Goal: Navigation & Orientation: Find specific page/section

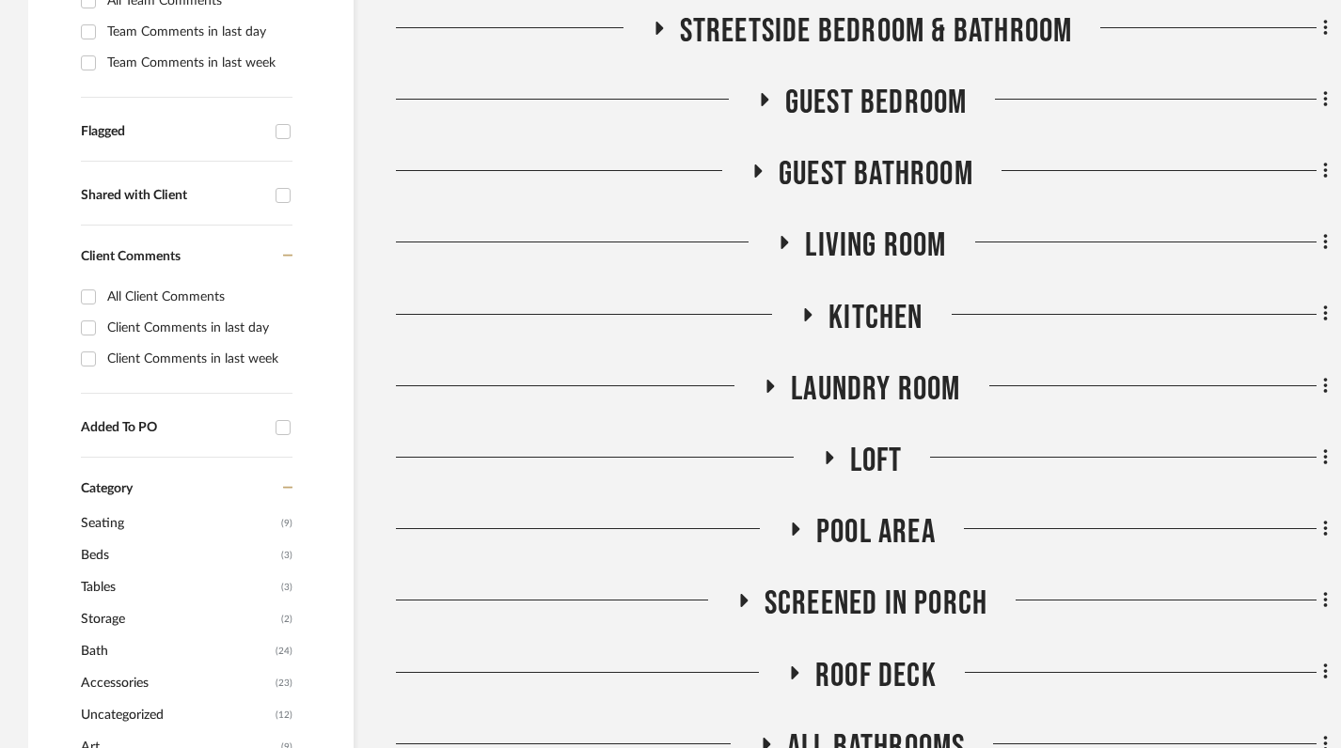
scroll to position [654, 0]
click at [785, 230] on h3 "Living Room" at bounding box center [861, 245] width 169 height 40
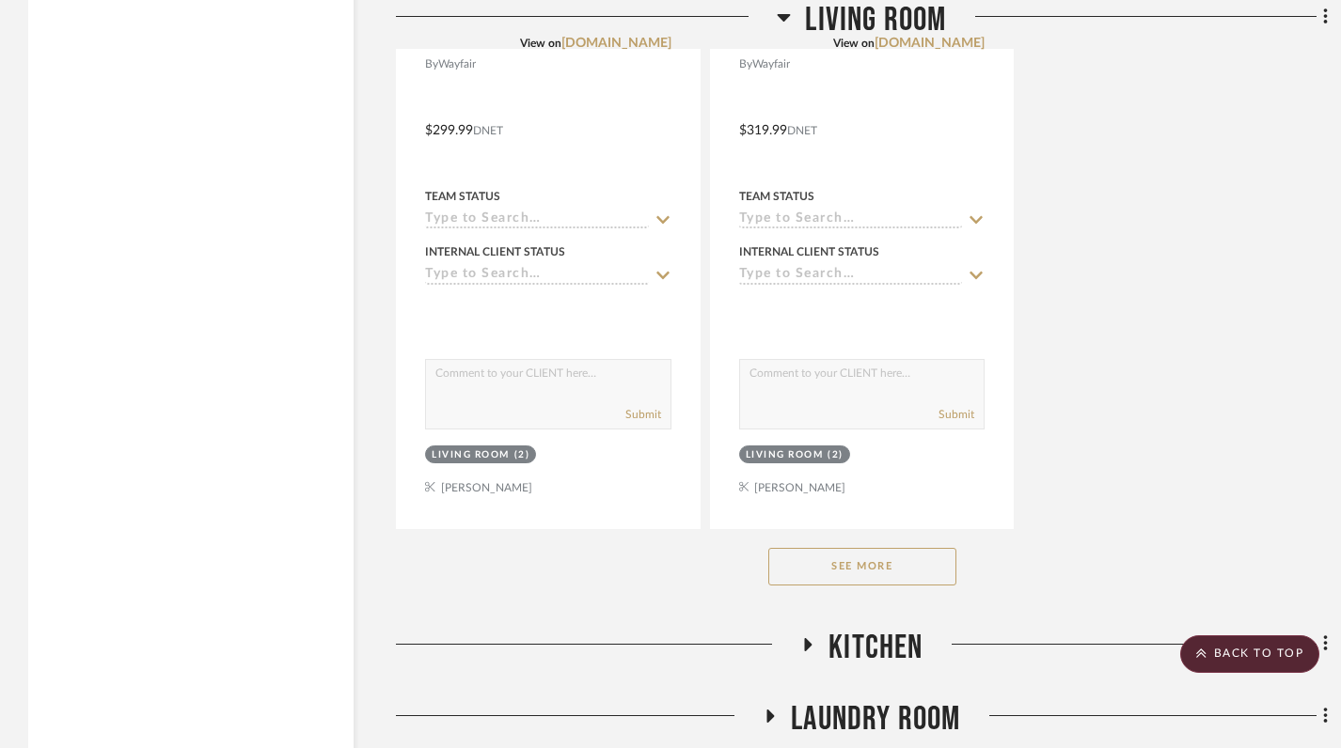
scroll to position [2919, 0]
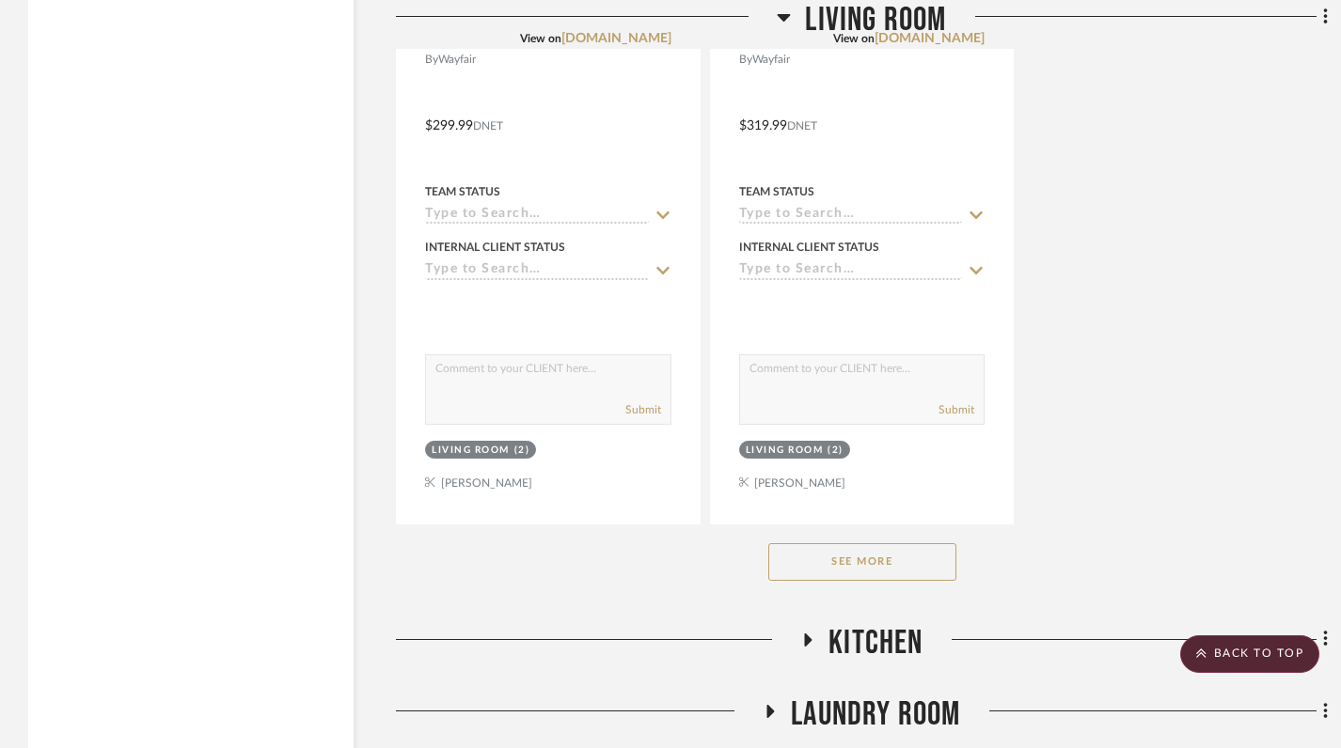
click at [834, 558] on button "See More" at bounding box center [862, 562] width 188 height 38
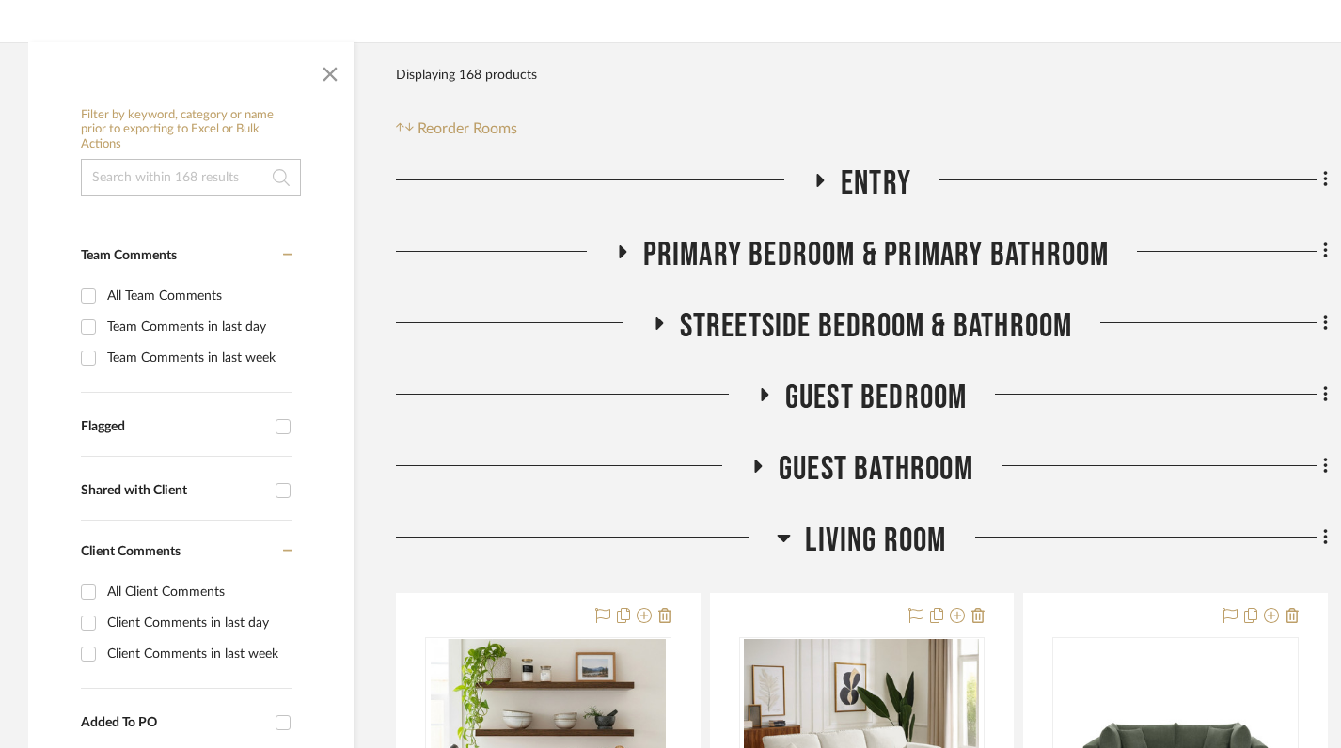
scroll to position [370, 0]
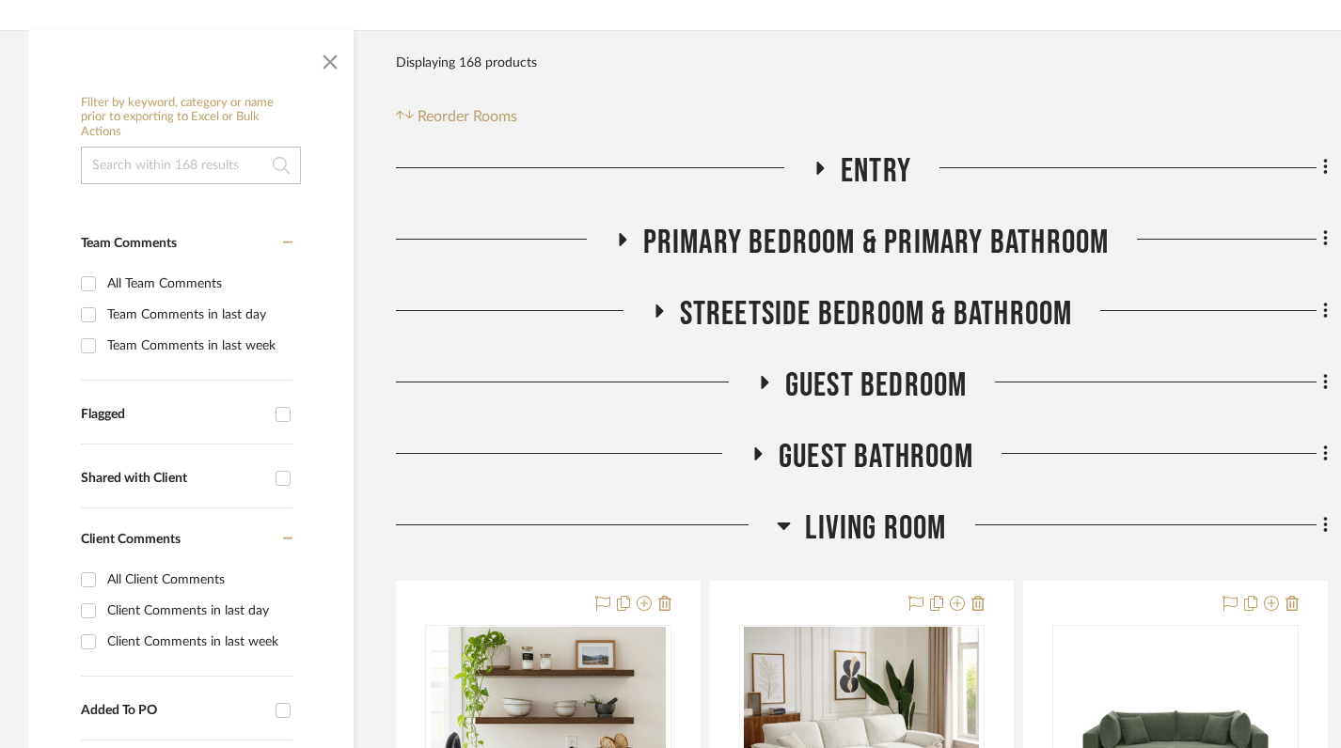
click at [784, 526] on icon at bounding box center [784, 527] width 13 height 8
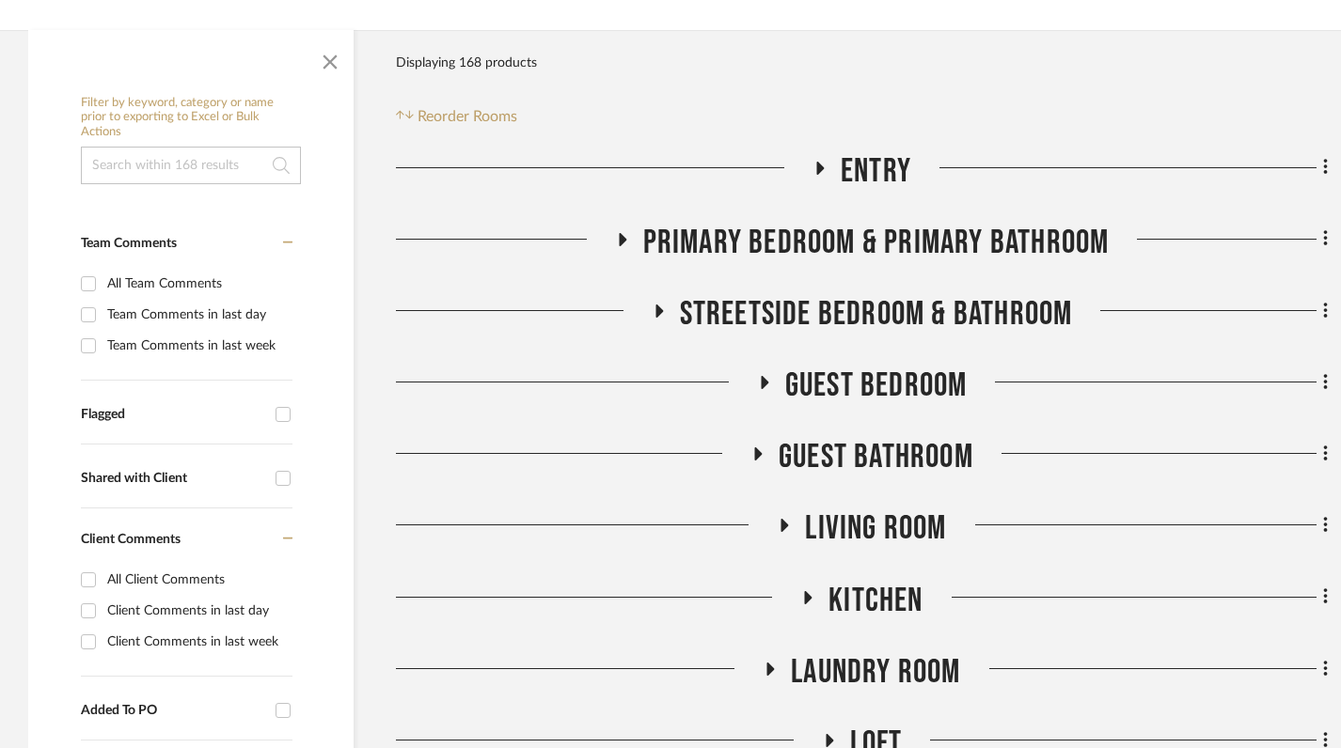
click at [814, 168] on icon at bounding box center [820, 168] width 23 height 14
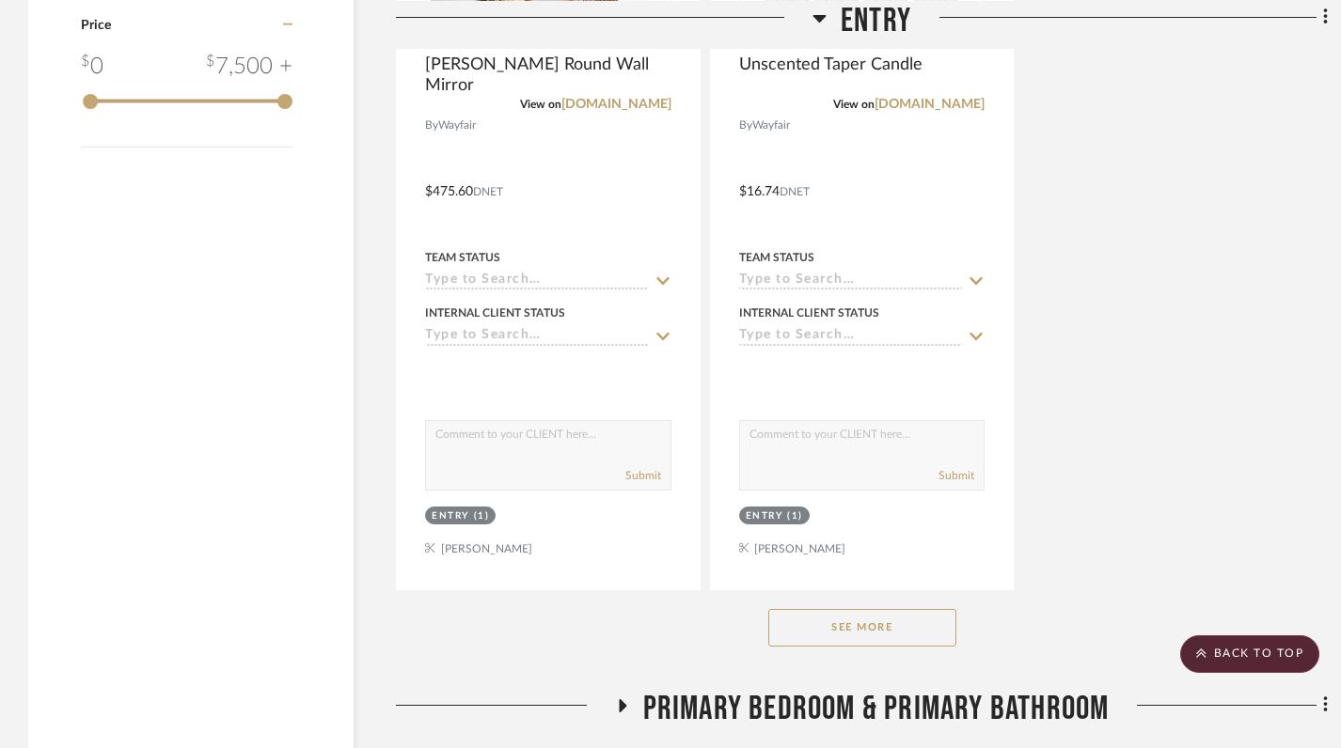
scroll to position [2623, 0]
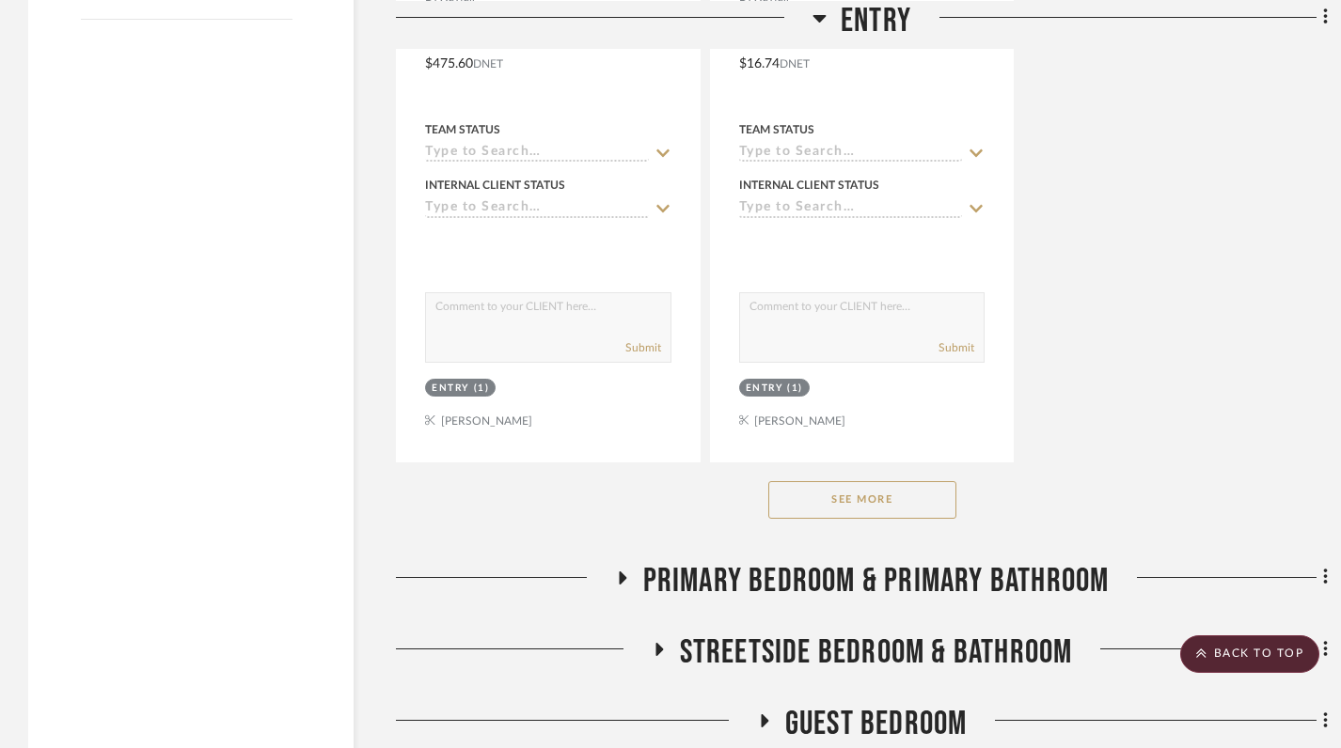
click at [862, 505] on button "See More" at bounding box center [862, 500] width 188 height 38
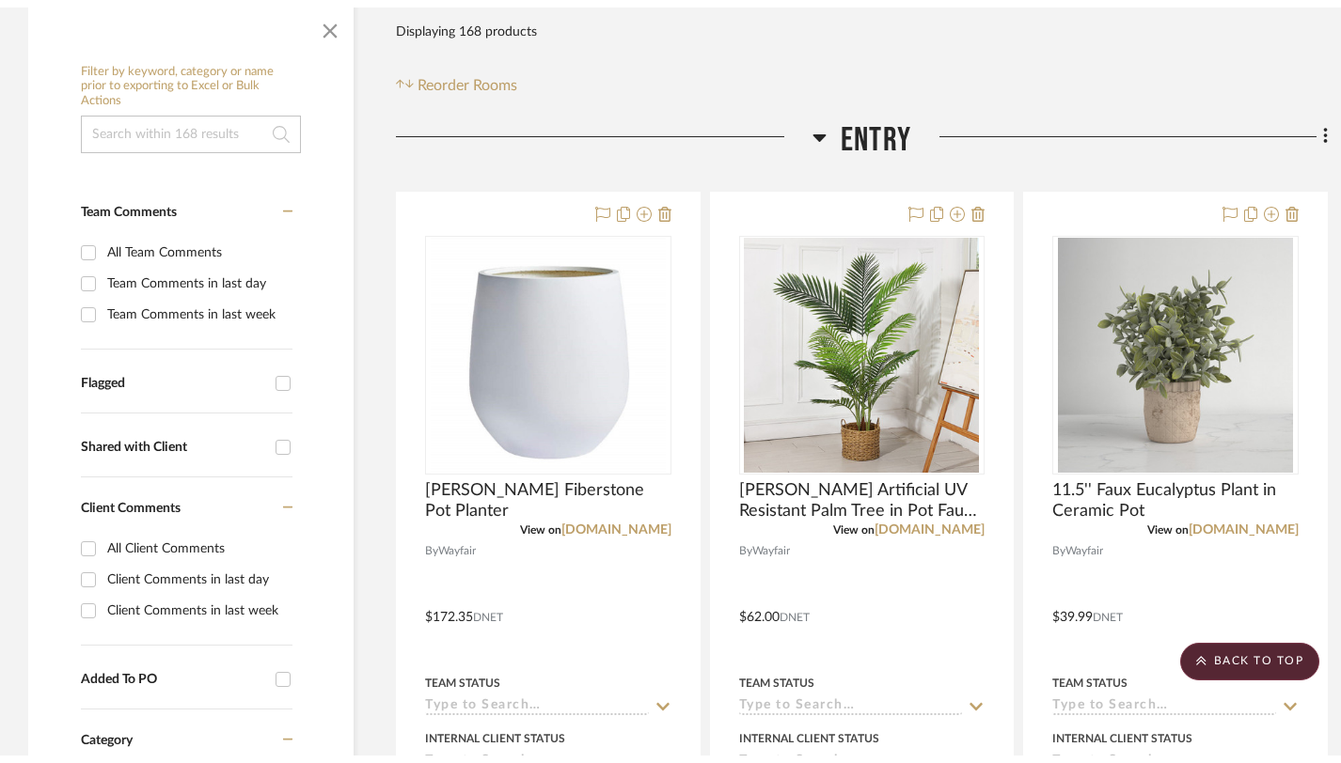
scroll to position [0, 0]
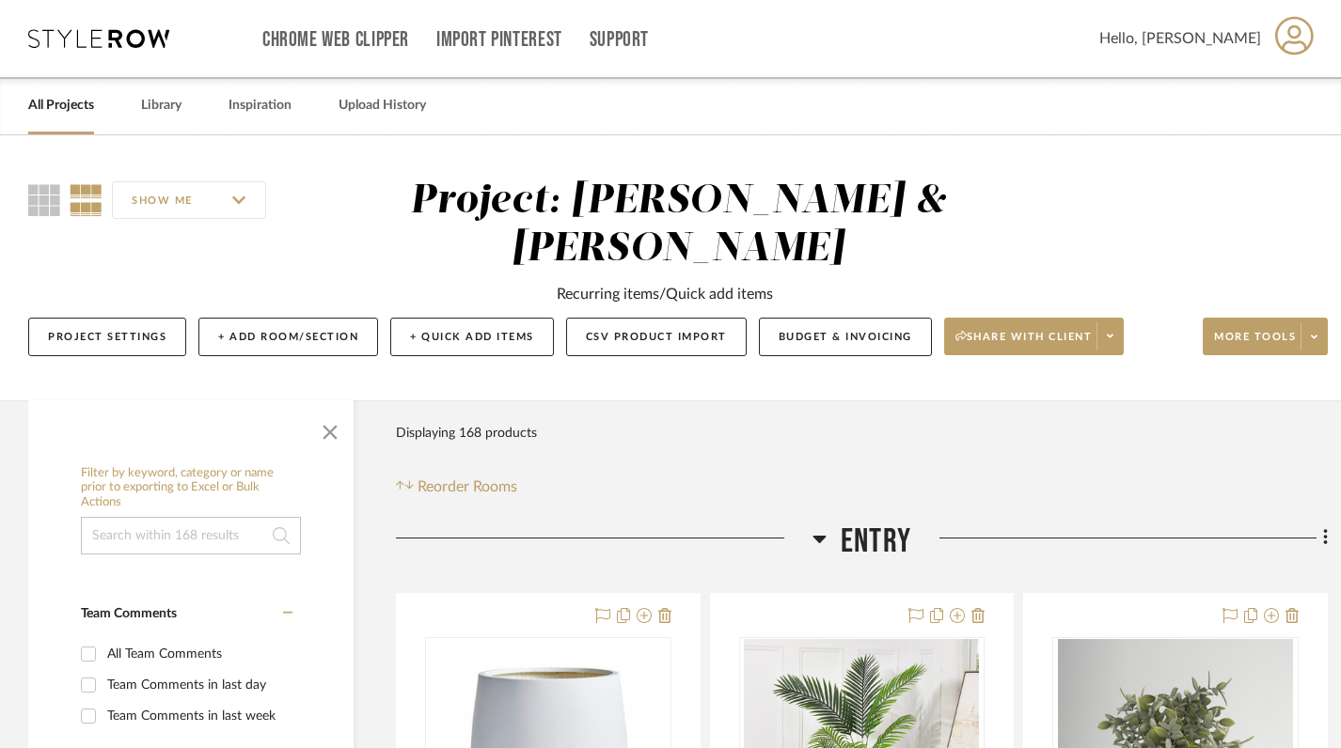
click at [65, 109] on link "All Projects" at bounding box center [61, 105] width 66 height 25
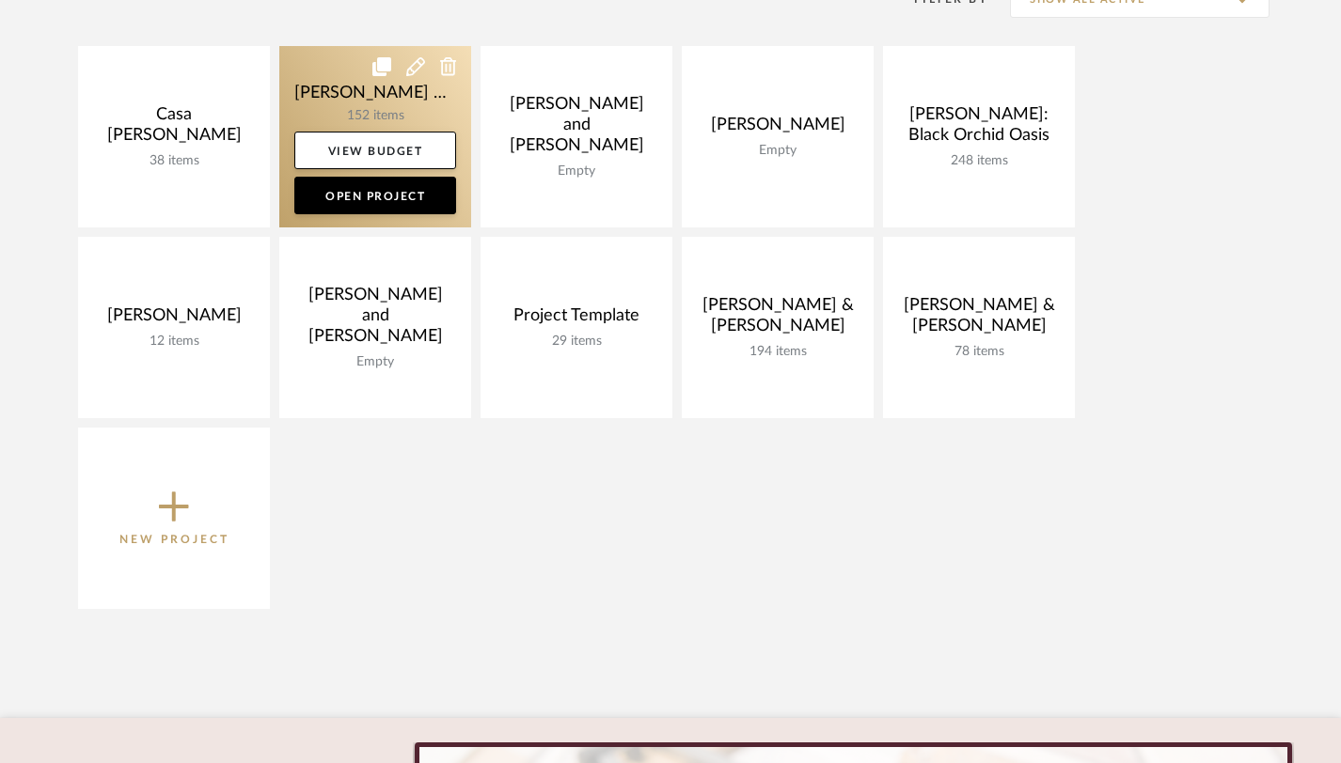
scroll to position [422, 0]
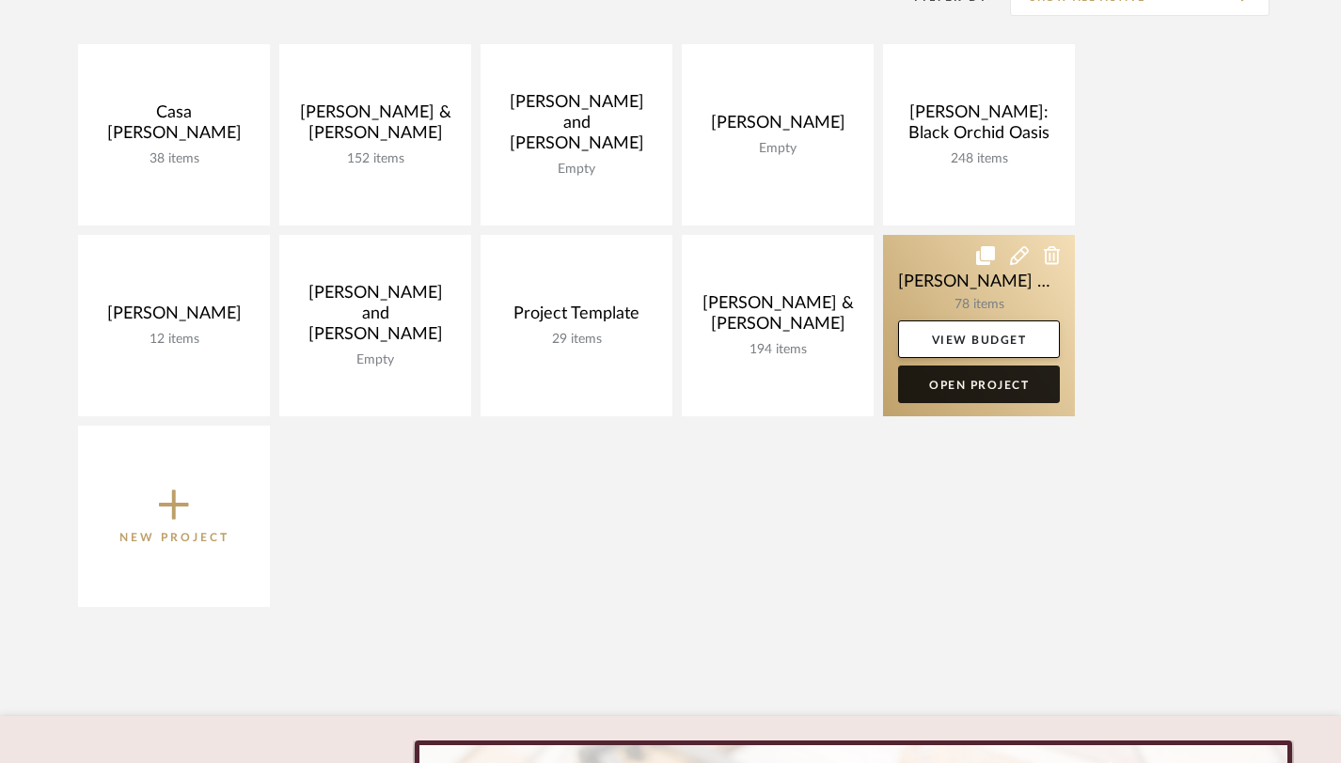
click at [949, 379] on link "Open Project" at bounding box center [979, 385] width 162 height 38
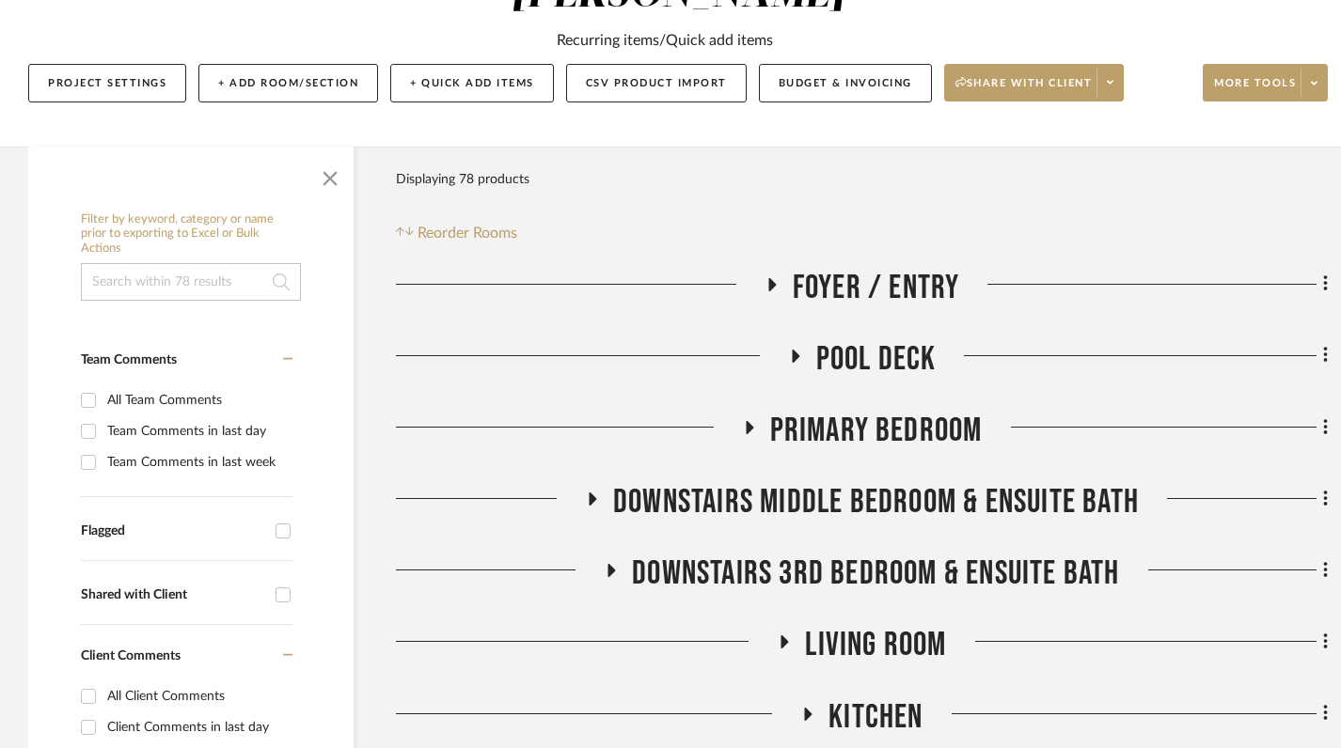
scroll to position [257, 0]
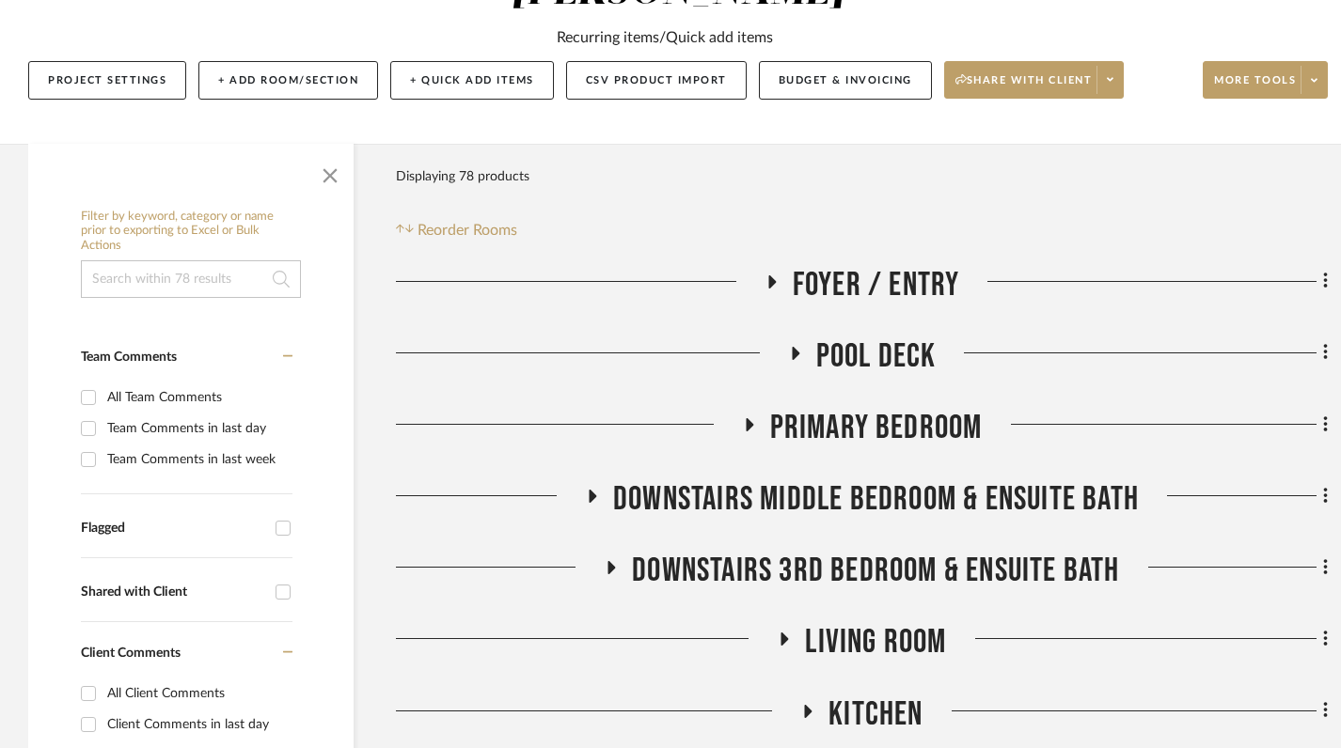
click at [776, 275] on icon at bounding box center [771, 282] width 23 height 14
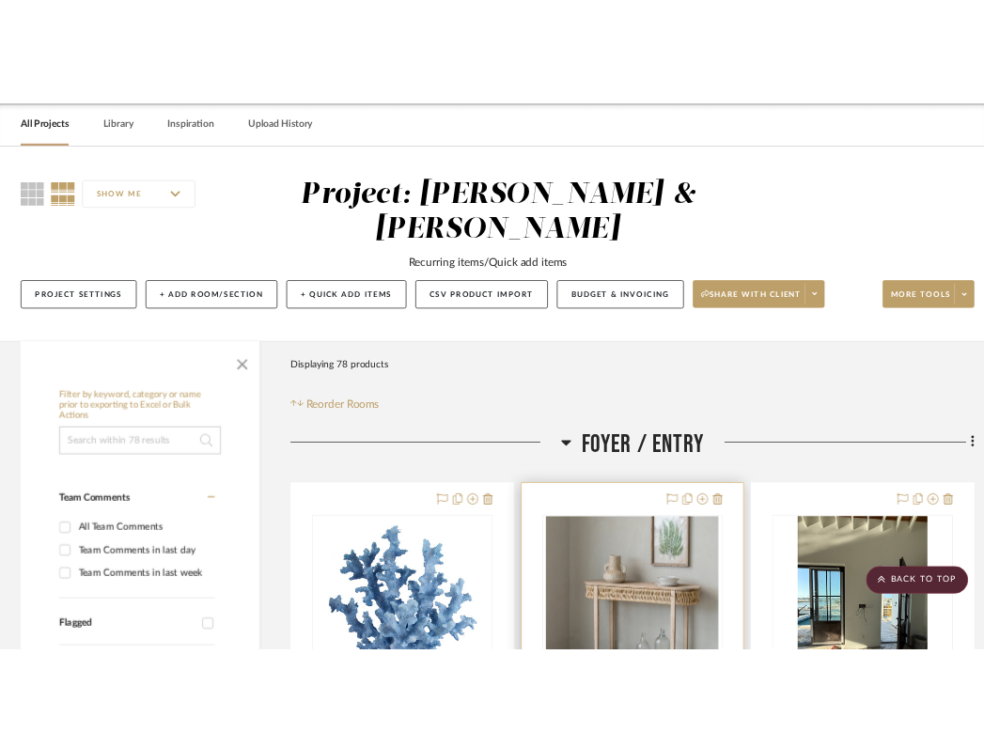
scroll to position [55, 0]
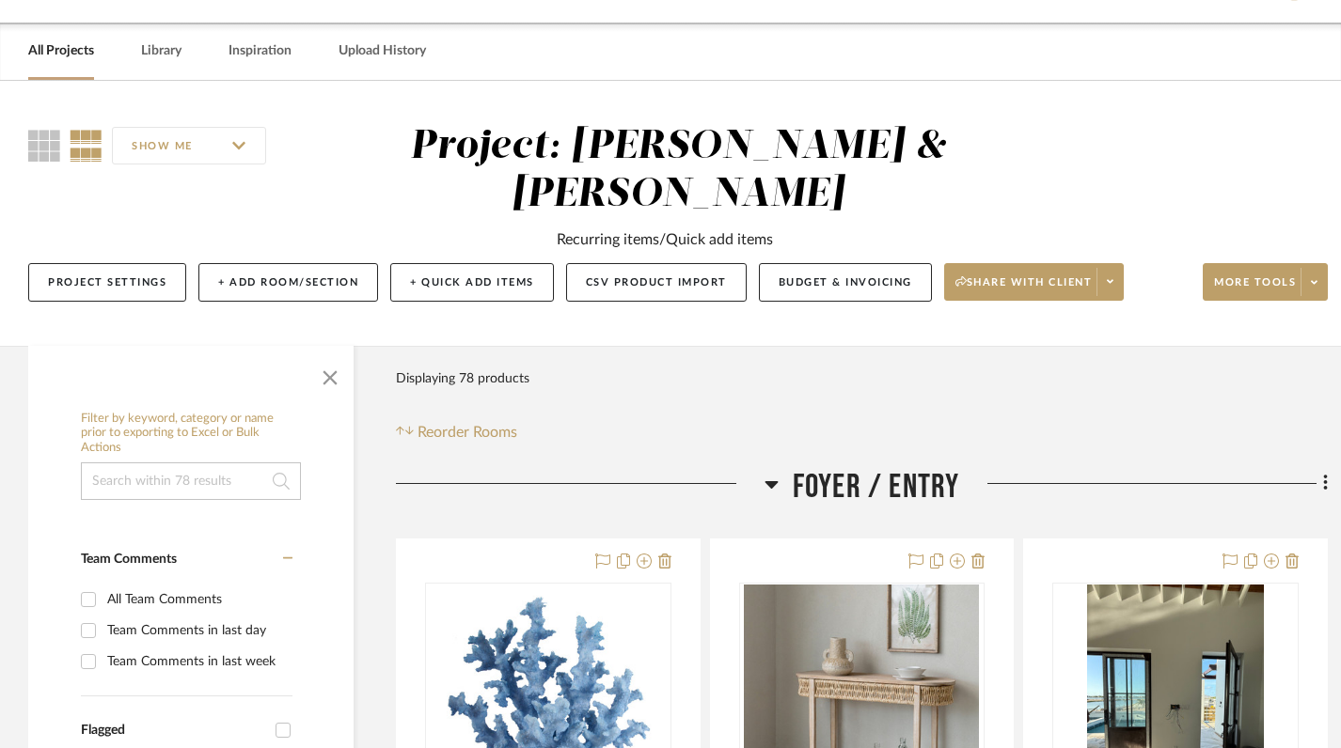
click at [767, 473] on icon at bounding box center [771, 484] width 14 height 23
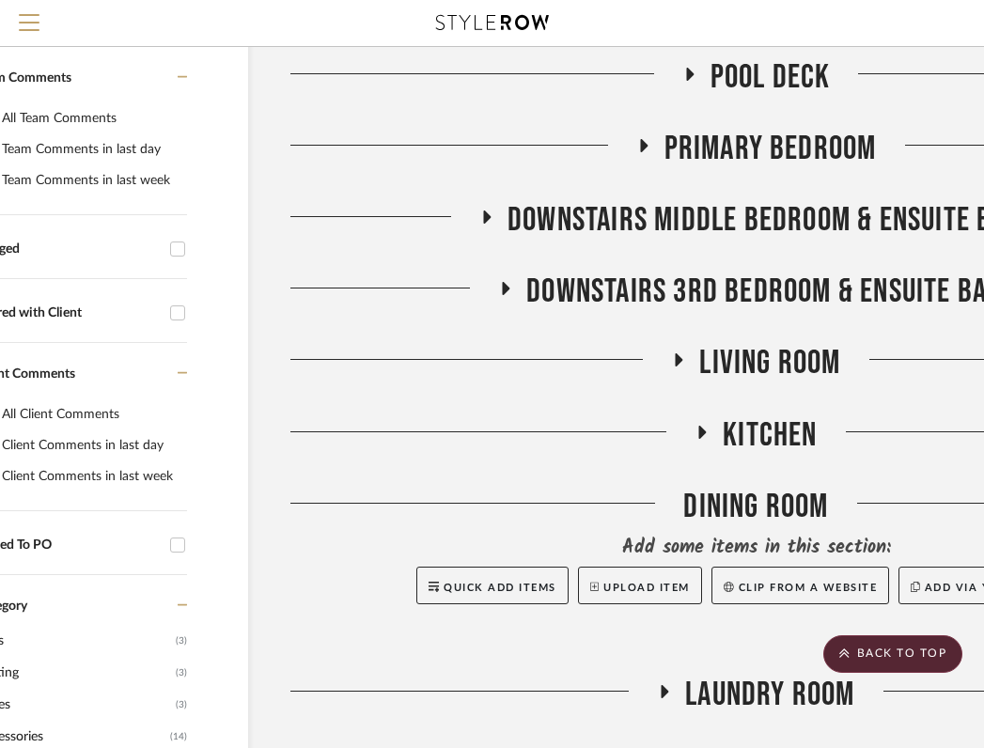
scroll to position [448, 138]
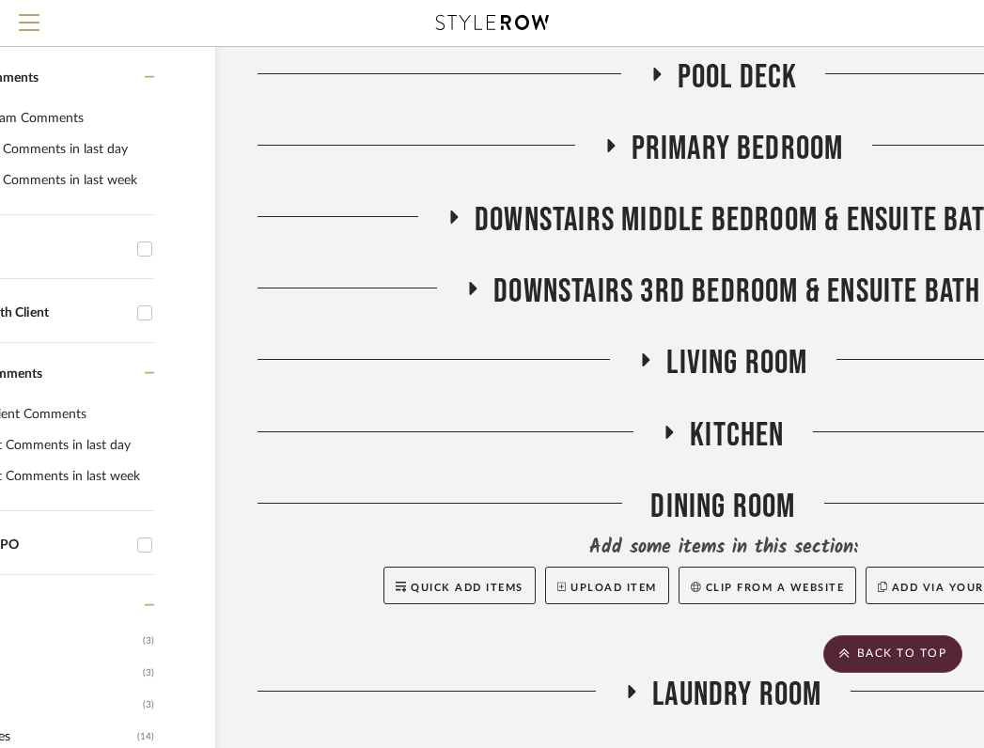
click at [451, 211] on icon at bounding box center [455, 217] width 8 height 13
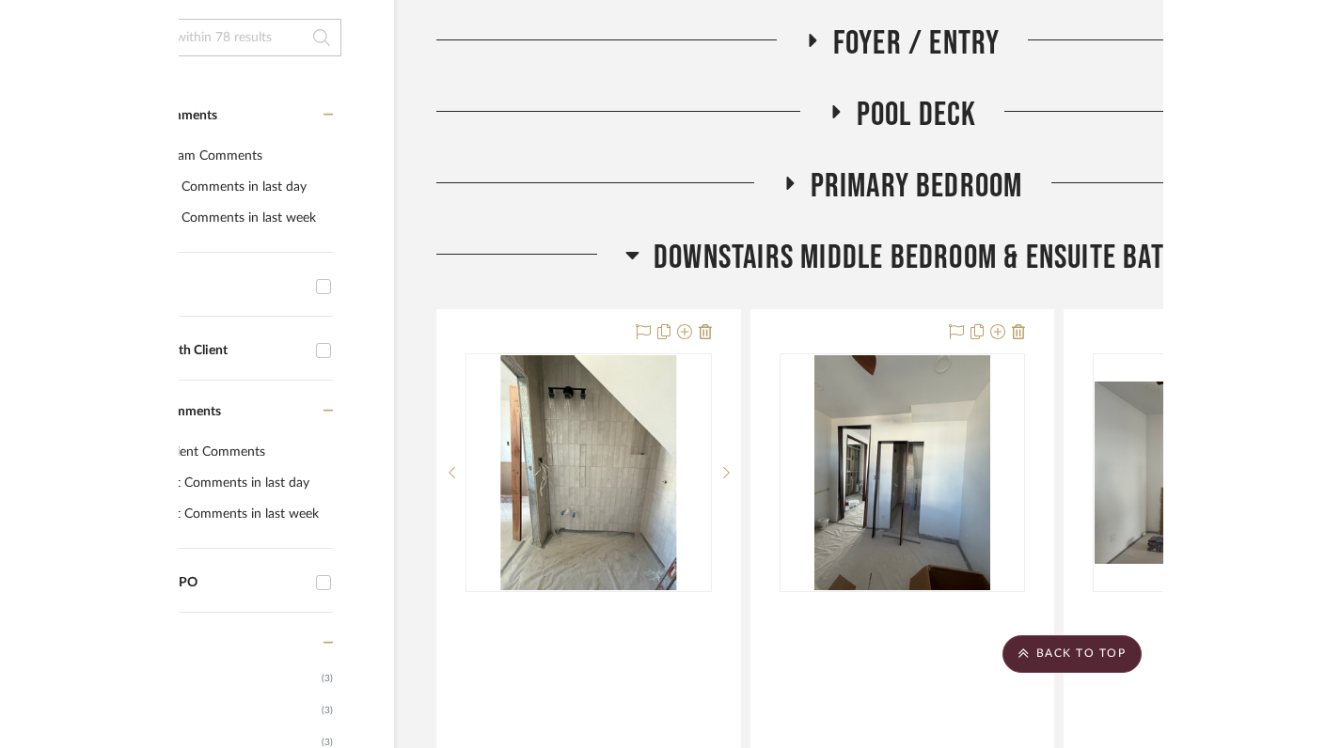
scroll to position [498, 13]
